Goal: Entertainment & Leisure: Consume media (video, audio)

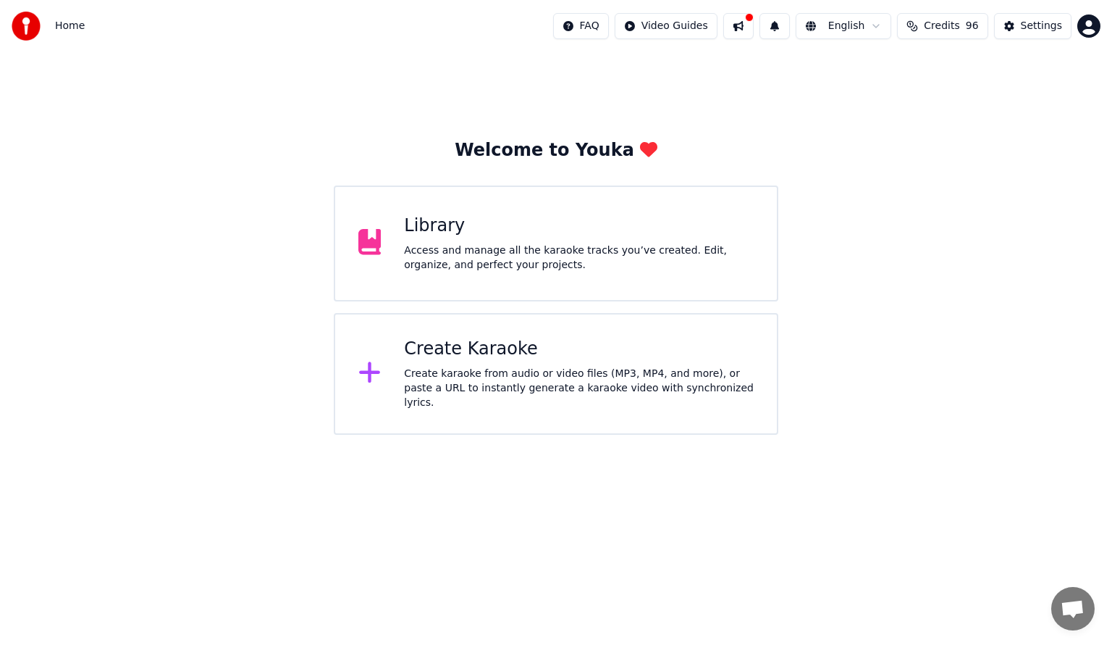
click at [479, 267] on div "Access and manage all the karaoke tracks you’ve created. Edit, organize, and pe…" at bounding box center [579, 257] width 350 height 29
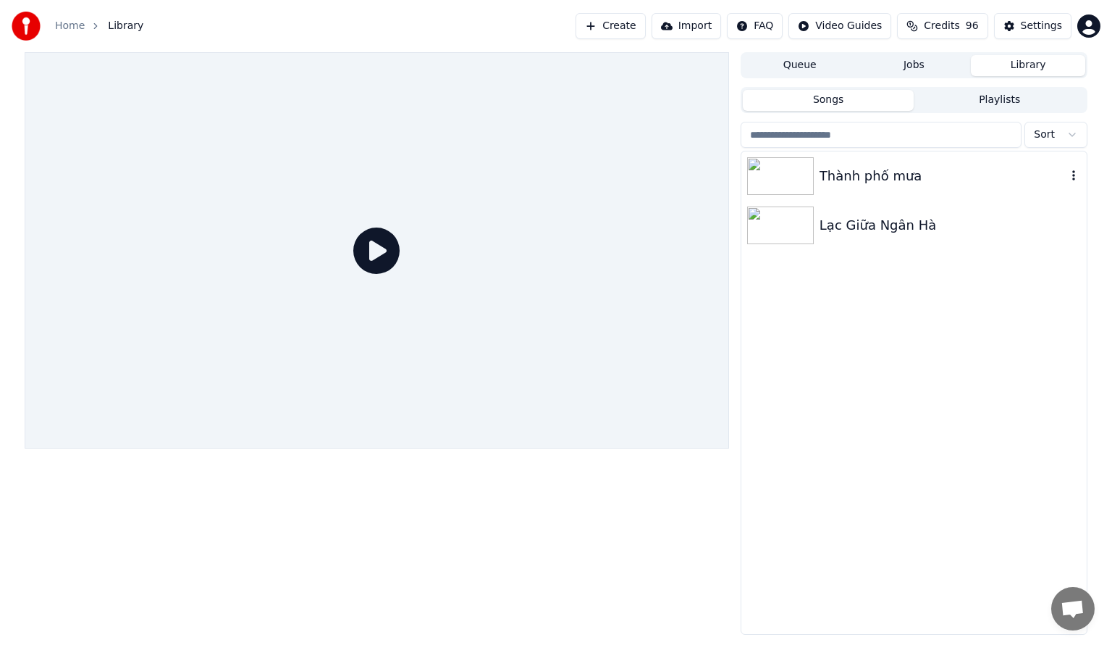
click at [782, 180] on img at bounding box center [780, 176] width 67 height 38
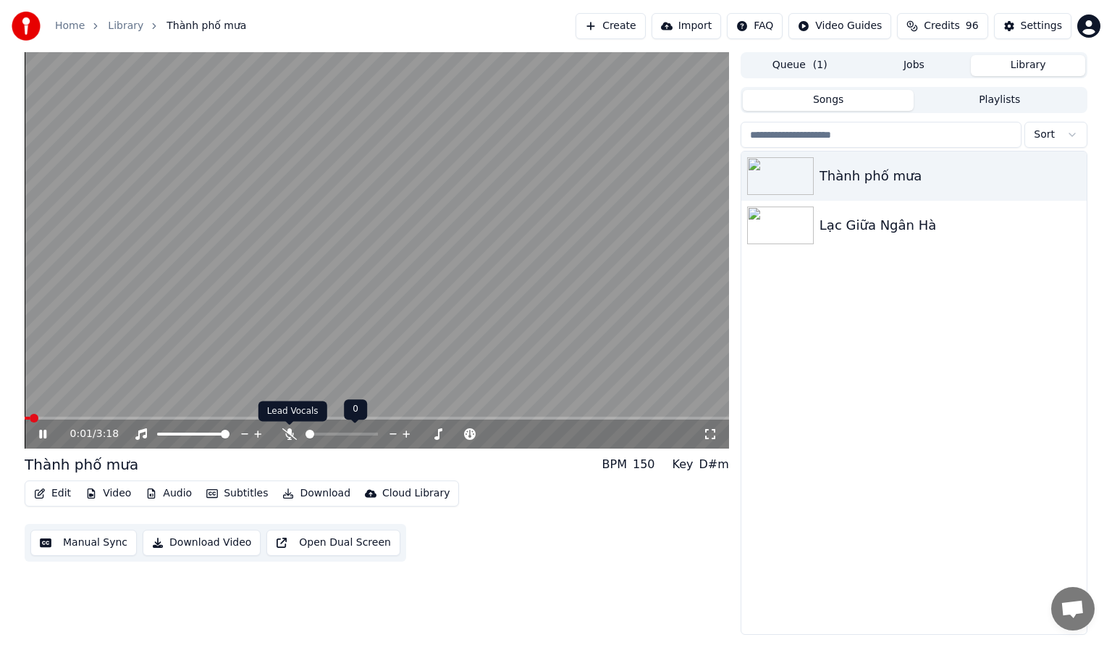
click at [290, 435] on icon at bounding box center [289, 434] width 14 height 12
click at [130, 414] on video at bounding box center [377, 250] width 705 height 396
click at [117, 414] on video at bounding box center [377, 250] width 705 height 396
click at [87, 417] on span at bounding box center [377, 417] width 705 height 3
click at [144, 416] on video at bounding box center [377, 250] width 705 height 396
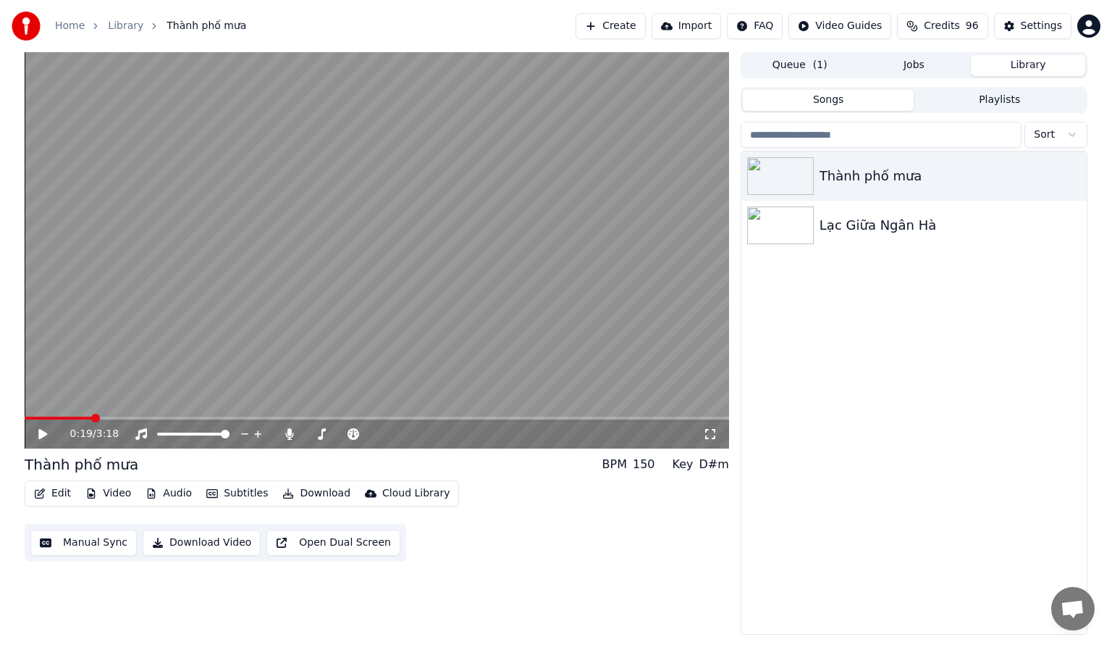
click at [195, 416] on video at bounding box center [377, 250] width 705 height 396
click at [162, 417] on span at bounding box center [377, 417] width 705 height 3
click at [284, 435] on icon at bounding box center [289, 434] width 14 height 12
